Goal: Task Accomplishment & Management: Use online tool/utility

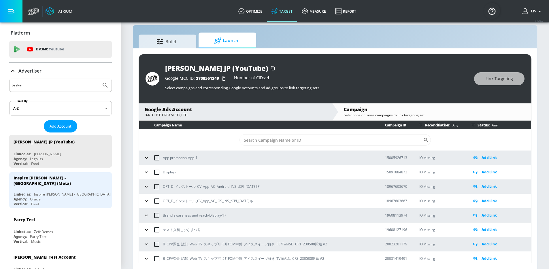
scroll to position [466, 0]
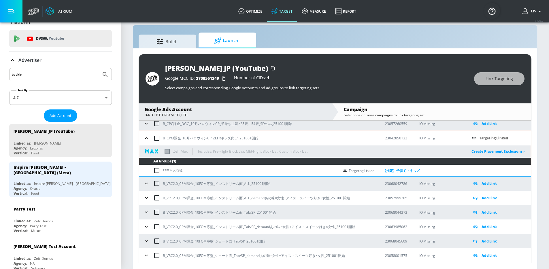
click at [54, 75] on input "baskin" at bounding box center [55, 74] width 87 height 7
click at [54, 74] on input "baskin" at bounding box center [55, 74] width 87 height 7
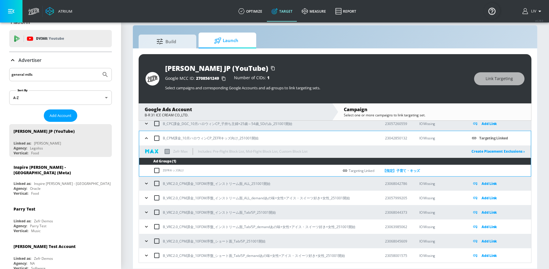
type input "general mills"
click at [99, 68] on button "Submit Search" at bounding box center [105, 74] width 13 height 13
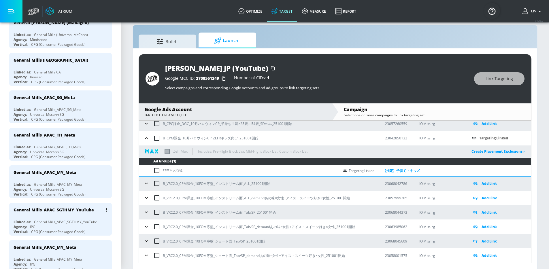
scroll to position [157, 0]
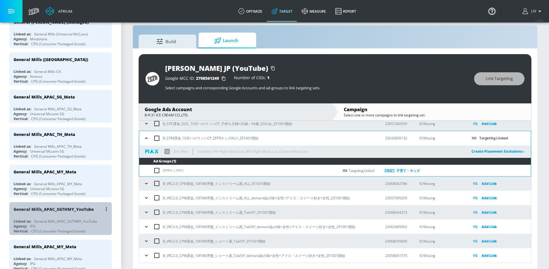
click at [76, 210] on div "General Mills_APAC_SGTHMY_YouTube" at bounding box center [54, 209] width 80 height 5
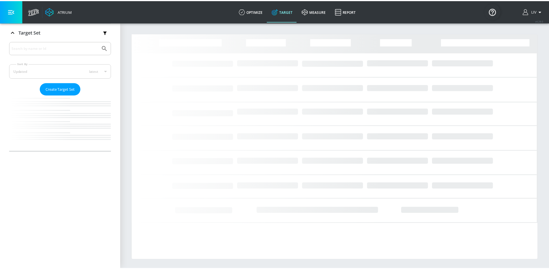
scroll to position [94, 0]
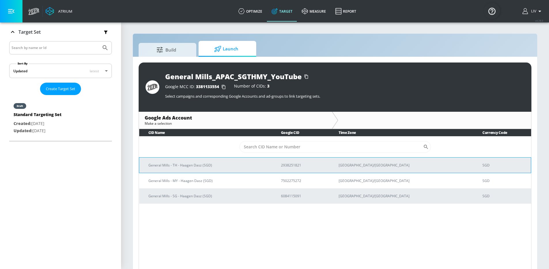
click at [237, 163] on p "General Mills - TH - Haagen Dasz (SGD)" at bounding box center [207, 165] width 119 height 6
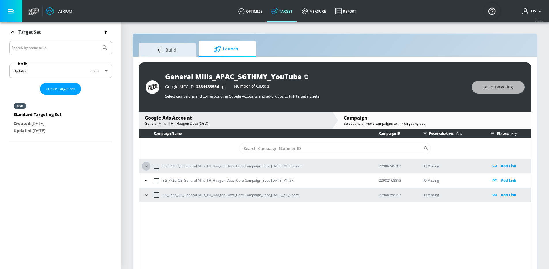
click at [147, 167] on icon "button" at bounding box center [146, 166] width 6 height 6
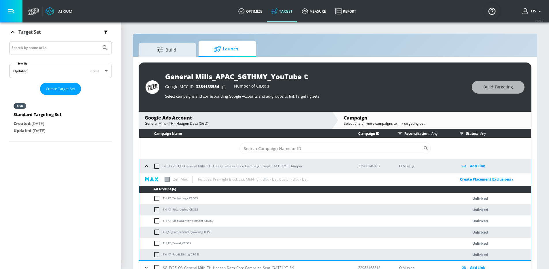
click at [149, 163] on button "button" at bounding box center [146, 166] width 9 height 9
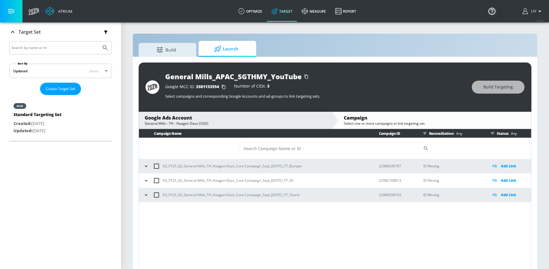
click at [225, 122] on div "General Mills - TH - Haagen Dasz (SGD)" at bounding box center [236, 123] width 182 height 5
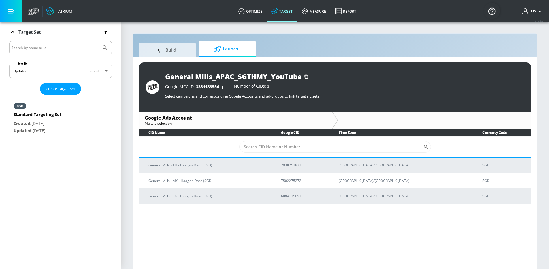
click at [255, 166] on p "General Mills - TH - Haagen Dasz (SGD)" at bounding box center [207, 165] width 119 height 6
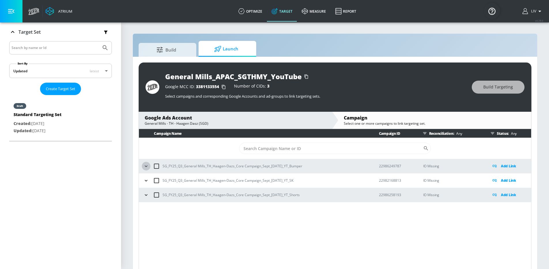
click at [148, 163] on button "button" at bounding box center [146, 166] width 9 height 9
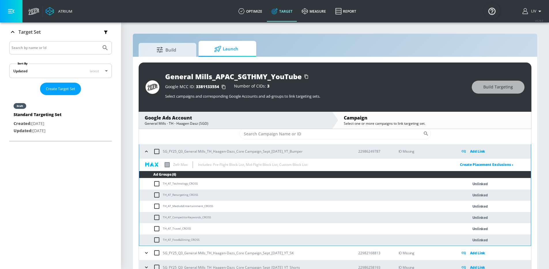
scroll to position [18, 0]
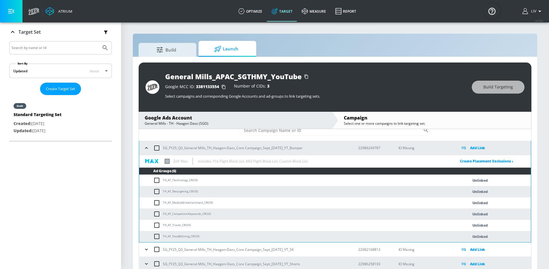
click at [151, 148] on input "checkbox" at bounding box center [157, 148] width 12 height 12
checkbox input "true"
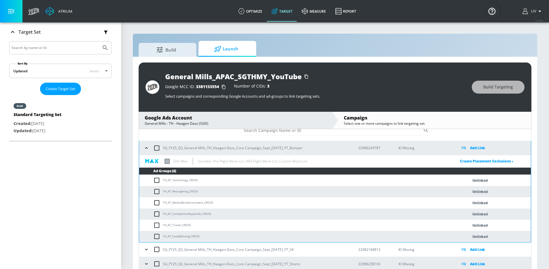
checkbox input "true"
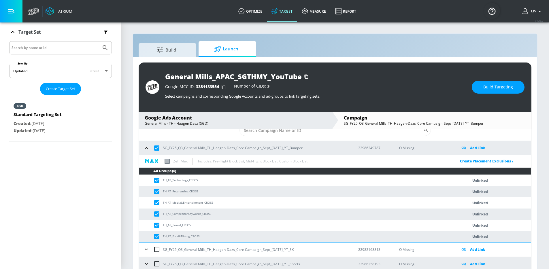
click at [148, 147] on icon "button" at bounding box center [146, 148] width 6 height 6
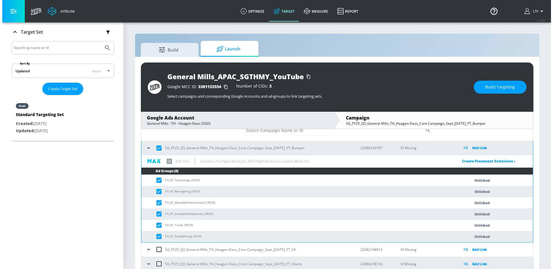
scroll to position [0, 0]
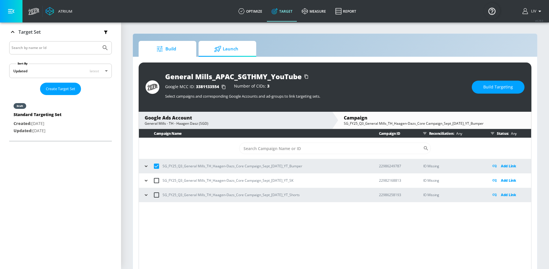
click at [177, 54] on span "Build" at bounding box center [166, 49] width 44 height 14
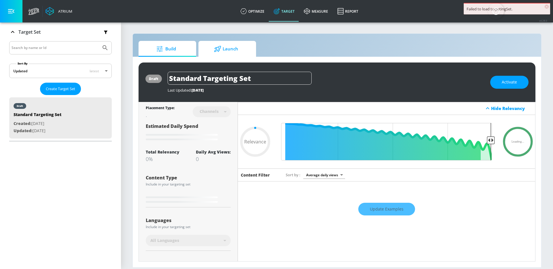
click at [231, 53] on span "Launch" at bounding box center [226, 49] width 44 height 14
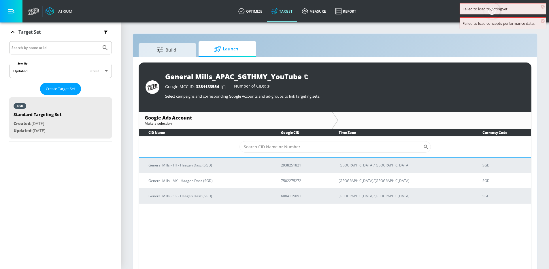
click at [325, 167] on p "2938251821" at bounding box center [303, 165] width 44 height 6
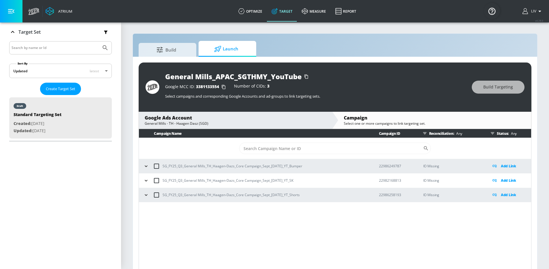
click at [148, 166] on icon "button" at bounding box center [146, 166] width 6 height 6
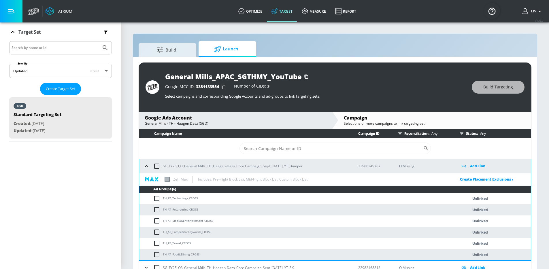
click at [175, 180] on p "Zefr Max" at bounding box center [180, 179] width 14 height 6
click at [483, 178] on link "Create Placement Exclusions ›" at bounding box center [486, 179] width 53 height 5
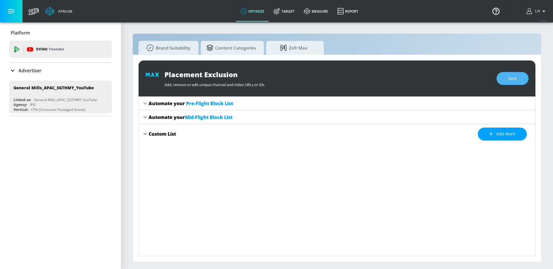
click at [511, 77] on span "Save" at bounding box center [512, 78] width 9 height 7
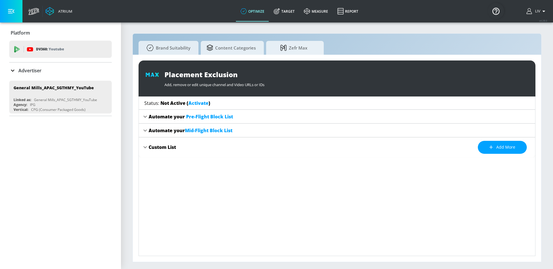
click at [198, 102] on link "Activate" at bounding box center [198, 103] width 20 height 6
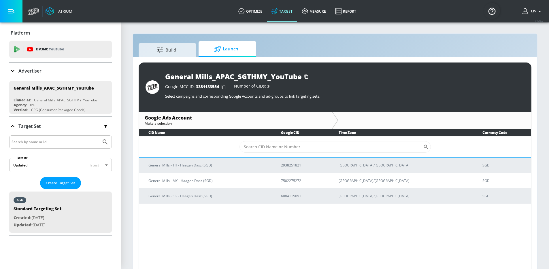
click at [233, 161] on td "General Mills - TH - Haagen Dasz (SGD)" at bounding box center [205, 165] width 133 height 16
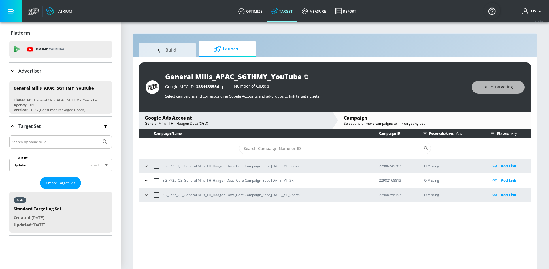
click at [148, 166] on icon "button" at bounding box center [146, 166] width 6 height 6
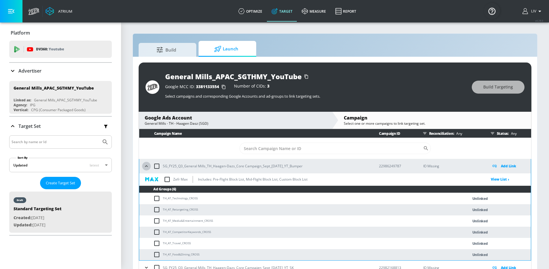
click at [148, 166] on icon "button" at bounding box center [146, 166] width 6 height 6
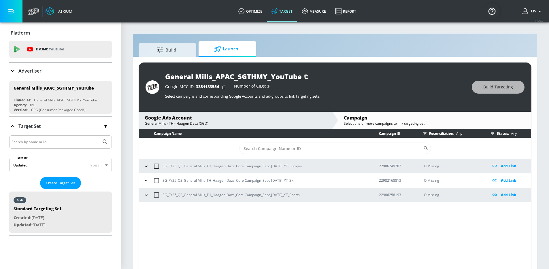
click at [215, 120] on div "Google Ads Account" at bounding box center [236, 118] width 182 height 6
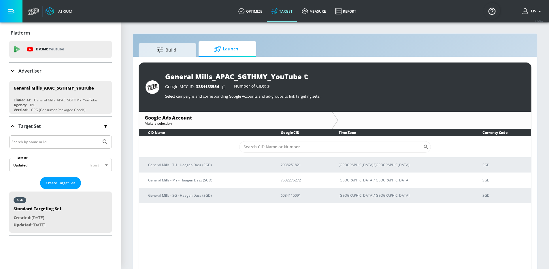
click at [252, 226] on div "CID Name Google CID Time Zone Currency Code ​ General Mills - TH - Haagen Dasz …" at bounding box center [335, 200] width 393 height 142
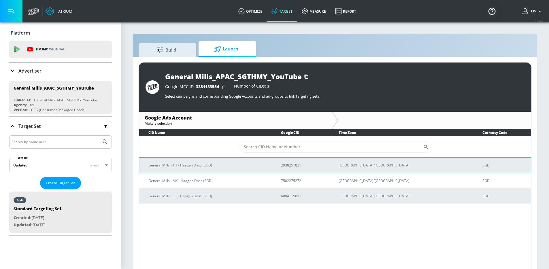
click at [244, 166] on p "General Mills - TH - Haagen Dasz (SGD)" at bounding box center [207, 165] width 119 height 6
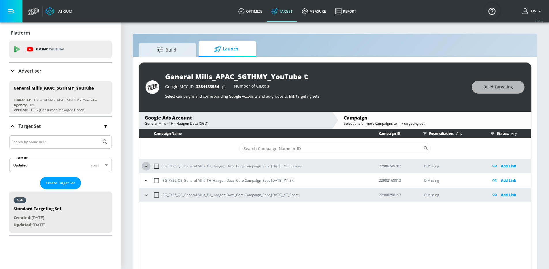
click at [147, 167] on icon "button" at bounding box center [146, 166] width 6 height 6
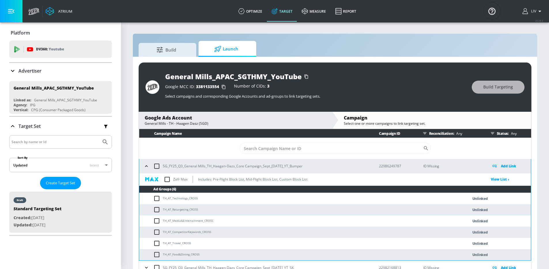
click at [167, 181] on input "checkbox" at bounding box center [167, 179] width 12 height 12
checkbox input "true"
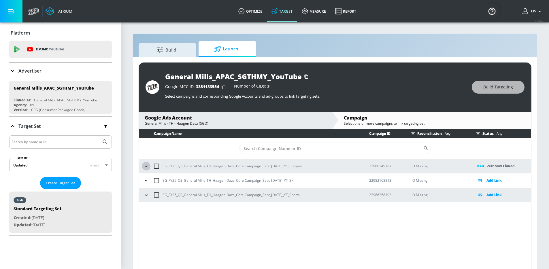
drag, startPoint x: 144, startPoint y: 167, endPoint x: 147, endPoint y: 167, distance: 3.2
click at [144, 167] on icon "button" at bounding box center [146, 166] width 6 height 6
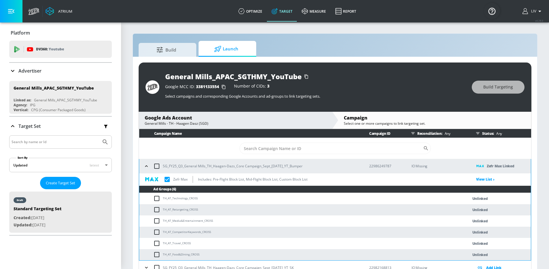
click at [147, 167] on icon "button" at bounding box center [146, 166] width 6 height 6
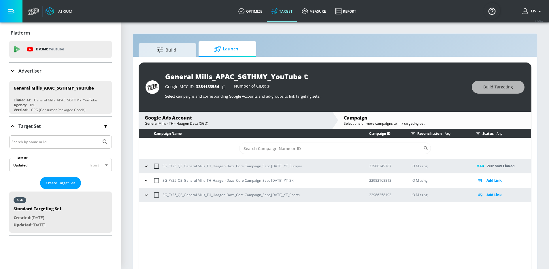
click at [191, 122] on div "General Mills - TH - Haagen Dasz (SGD)" at bounding box center [236, 123] width 182 height 5
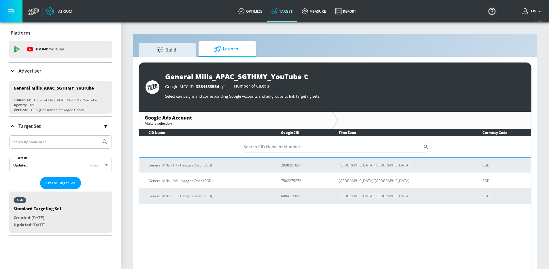
click at [194, 169] on td "General Mills - TH - Haagen Dasz (SGD)" at bounding box center [205, 165] width 133 height 16
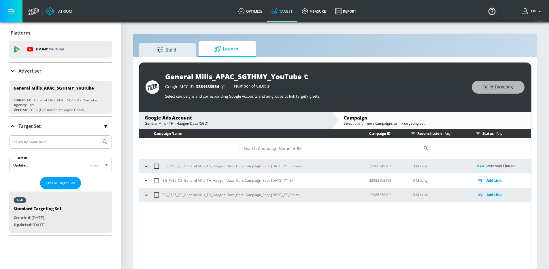
click at [143, 181] on icon "button" at bounding box center [146, 181] width 6 height 6
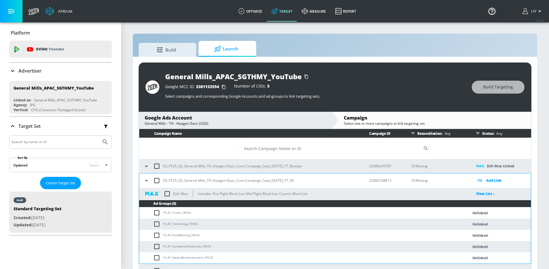
click at [167, 195] on input "checkbox" at bounding box center [167, 194] width 12 height 12
checkbox input "true"
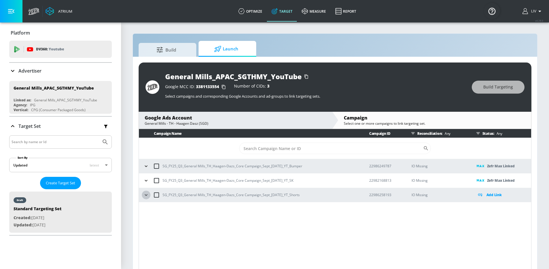
click at [148, 197] on icon "button" at bounding box center [146, 195] width 6 height 6
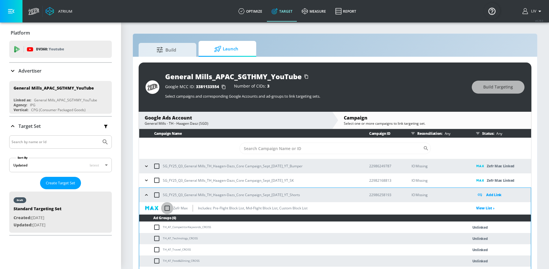
click at [169, 207] on input "checkbox" at bounding box center [167, 208] width 12 height 12
checkbox input "true"
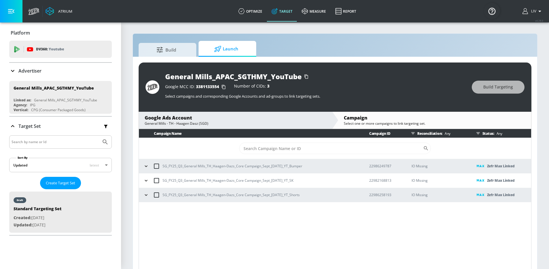
click at [221, 120] on div "Google Ads Account" at bounding box center [236, 118] width 182 height 6
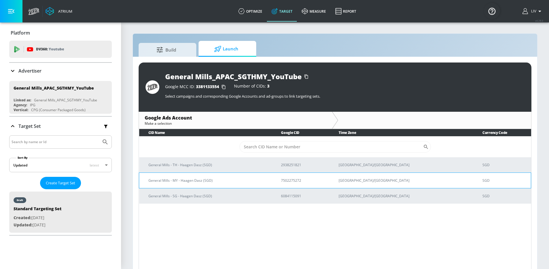
click at [228, 178] on p "General Mills - MY - Haagen Dasz (SGD)" at bounding box center [207, 180] width 119 height 6
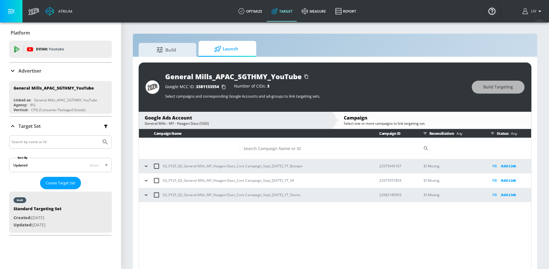
click at [146, 167] on icon "button" at bounding box center [146, 166] width 6 height 6
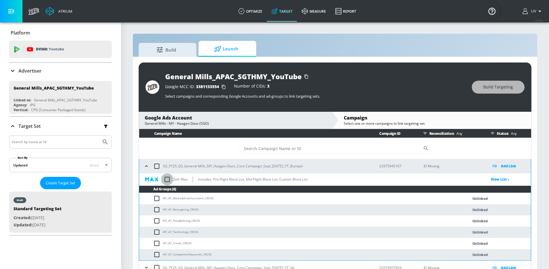
click at [164, 180] on input "checkbox" at bounding box center [167, 179] width 12 height 12
checkbox input "true"
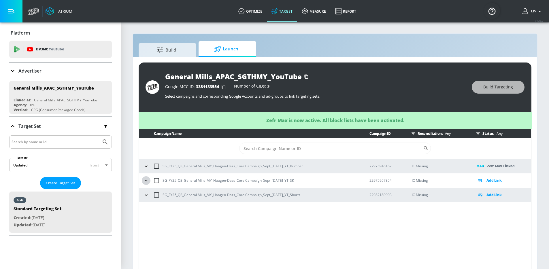
click at [146, 182] on icon "button" at bounding box center [146, 181] width 6 height 6
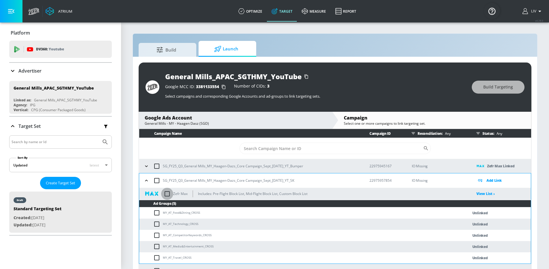
click at [167, 192] on input "checkbox" at bounding box center [167, 194] width 12 height 12
checkbox input "true"
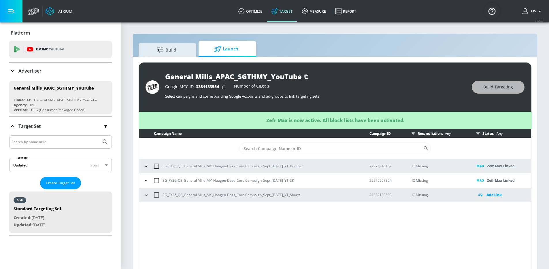
click at [147, 194] on icon "button" at bounding box center [146, 195] width 6 height 6
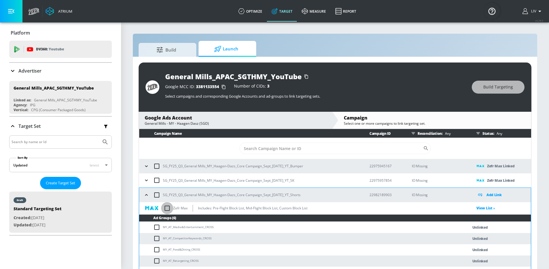
click at [167, 206] on input "checkbox" at bounding box center [167, 208] width 12 height 12
checkbox input "true"
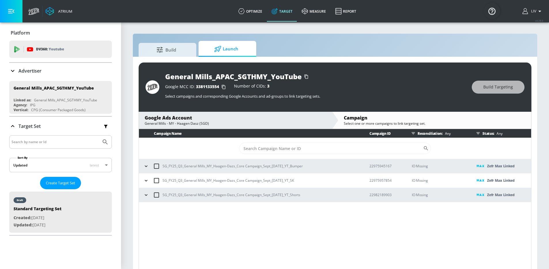
click at [240, 121] on div "General Mills - MY - Haagen Dasz (SGD)" at bounding box center [236, 123] width 182 height 5
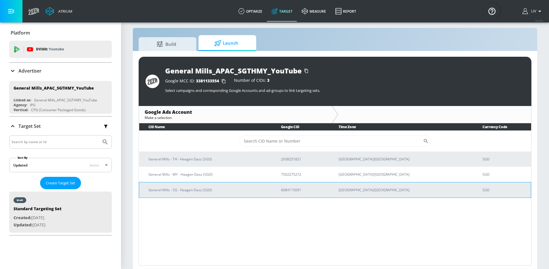
scroll to position [8, 0]
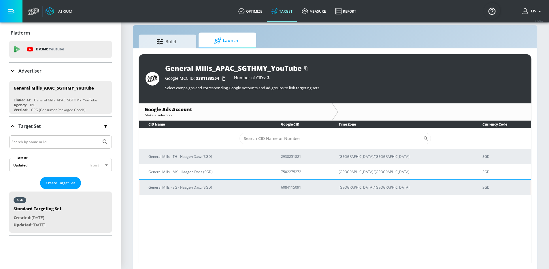
click at [179, 187] on p "General Mills - SG - Haagen Dasz (SGD)" at bounding box center [207, 187] width 119 height 6
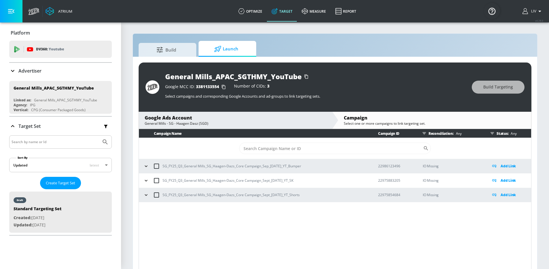
click at [146, 169] on icon "button" at bounding box center [146, 166] width 6 height 6
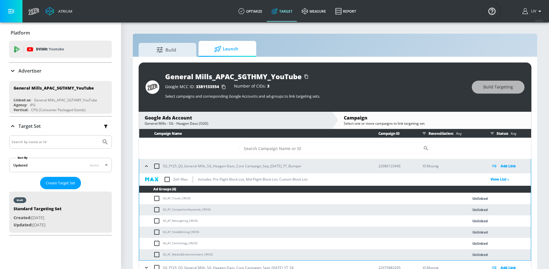
click at [166, 179] on input "checkbox" at bounding box center [167, 179] width 12 height 12
checkbox input "true"
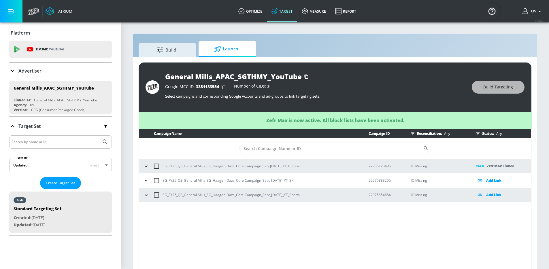
click at [149, 183] on button "button" at bounding box center [146, 180] width 9 height 9
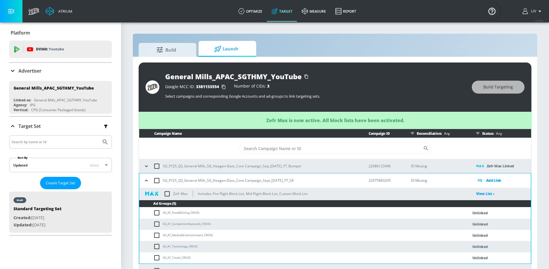
click at [171, 194] on input "checkbox" at bounding box center [167, 194] width 12 height 12
checkbox input "true"
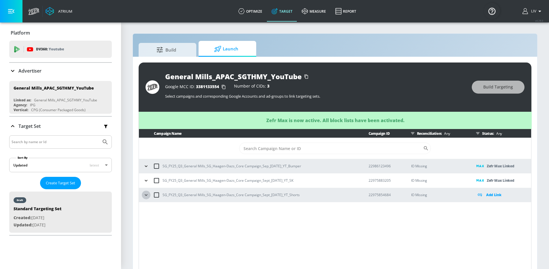
click at [146, 196] on icon "button" at bounding box center [146, 195] width 6 height 6
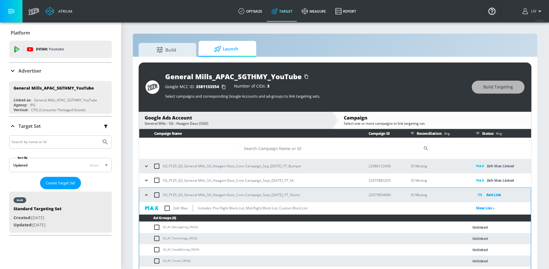
click at [163, 207] on input "checkbox" at bounding box center [167, 208] width 12 height 12
checkbox input "true"
